Goal: Communication & Community: Participate in discussion

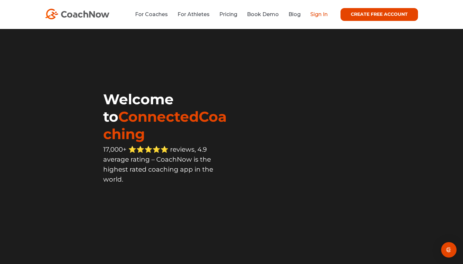
click at [317, 15] on link "Sign In" at bounding box center [318, 14] width 17 height 6
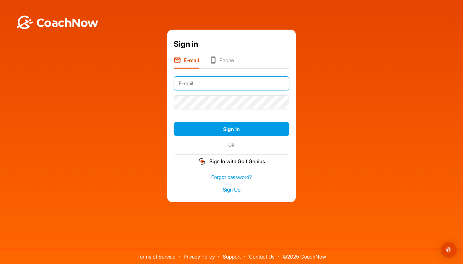
type input "[EMAIL_ADDRESS][DOMAIN_NAME]"
click at [231, 129] on button "Sign In" at bounding box center [232, 129] width 116 height 14
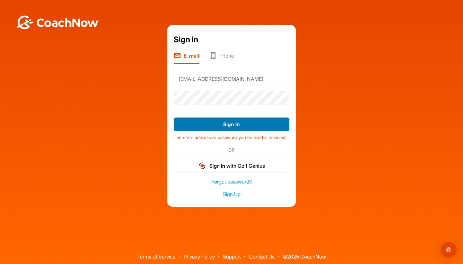
click at [234, 122] on button "Sign In" at bounding box center [232, 124] width 116 height 14
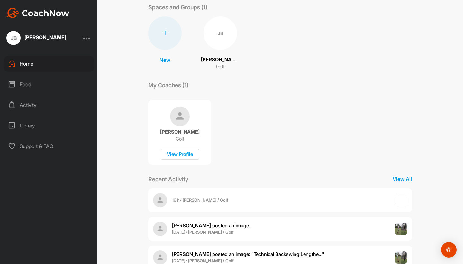
scroll to position [34, 0]
click at [195, 199] on b "16 h • [PERSON_NAME] / Golf" at bounding box center [200, 199] width 56 height 5
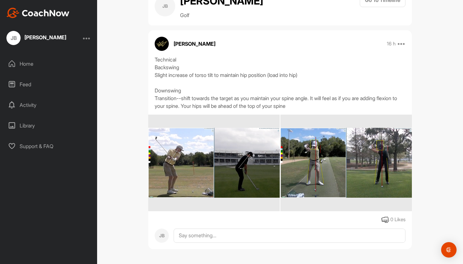
click at [195, 146] on img at bounding box center [213, 162] width 131 height 69
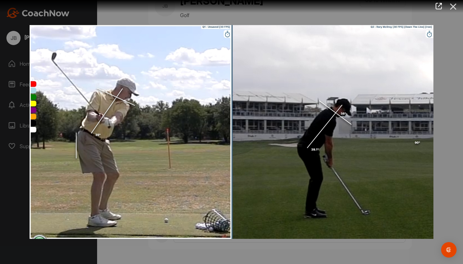
click at [455, 6] on icon at bounding box center [453, 7] width 15 height 12
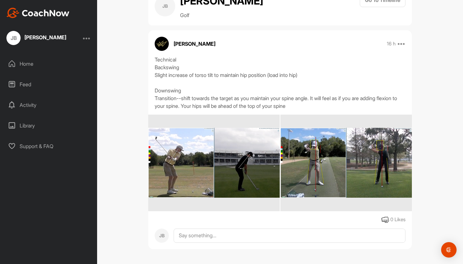
click at [302, 159] on img at bounding box center [345, 162] width 131 height 69
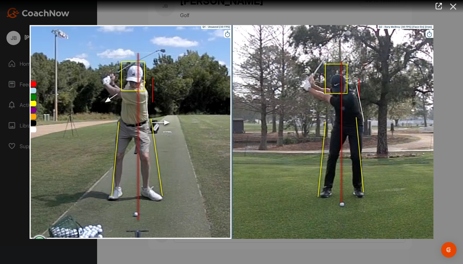
click at [454, 8] on icon at bounding box center [453, 7] width 15 height 12
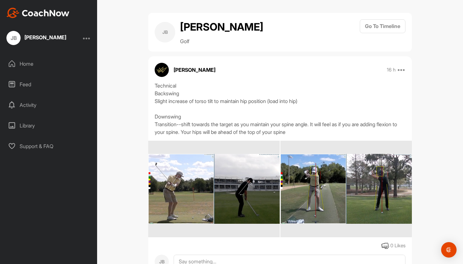
click at [85, 39] on div at bounding box center [87, 38] width 8 height 8
